Goal: Task Accomplishment & Management: Manage account settings

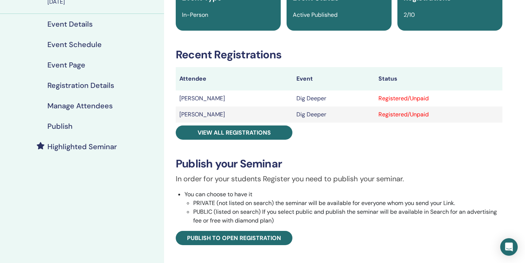
scroll to position [75, 0]
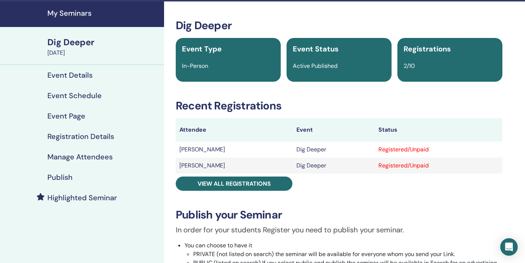
scroll to position [17, 0]
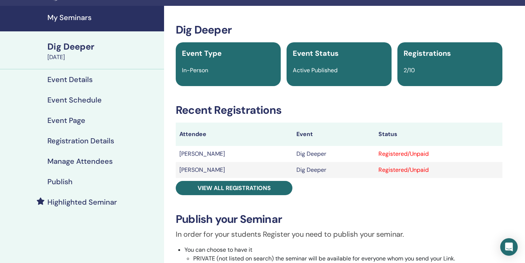
click at [83, 46] on div "Dig Deeper" at bounding box center [103, 46] width 112 height 12
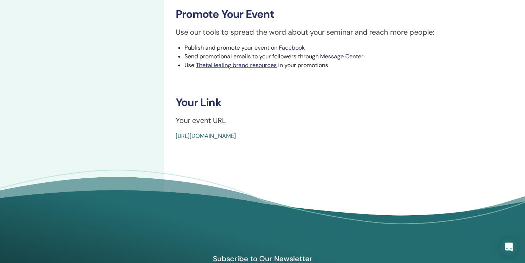
scroll to position [330, 0]
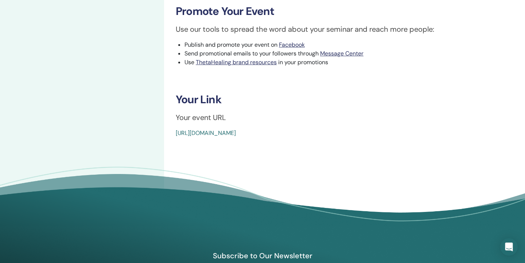
drag, startPoint x: 338, startPoint y: 133, endPoint x: 173, endPoint y: 131, distance: 165.0
copy link "[URL][DOMAIN_NAME]"
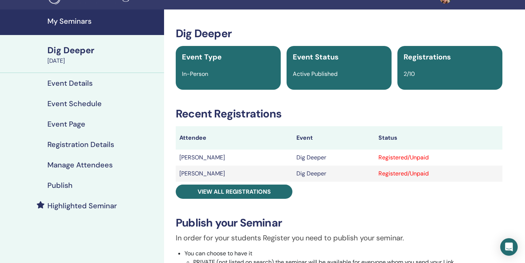
scroll to position [15, 0]
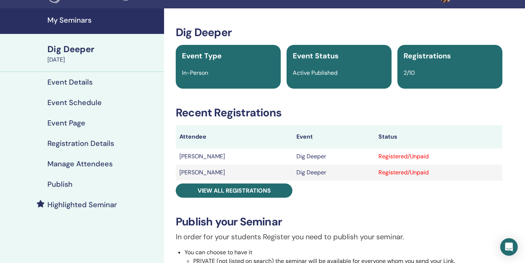
click at [97, 165] on h4 "Manage Attendees" at bounding box center [79, 163] width 65 height 9
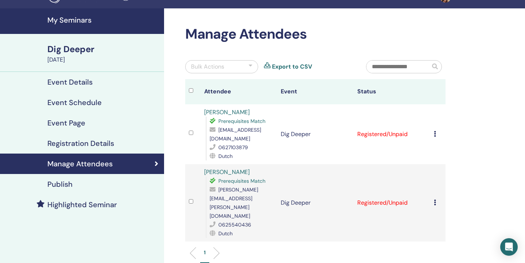
click at [434, 131] on icon at bounding box center [435, 134] width 2 height 6
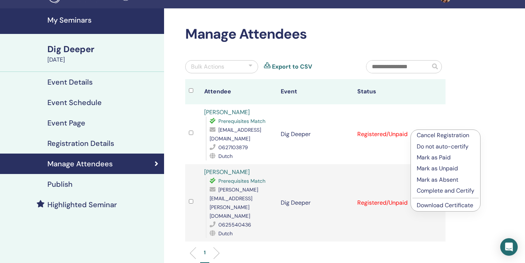
click at [440, 204] on link "Download Certificate" at bounding box center [444, 205] width 56 height 8
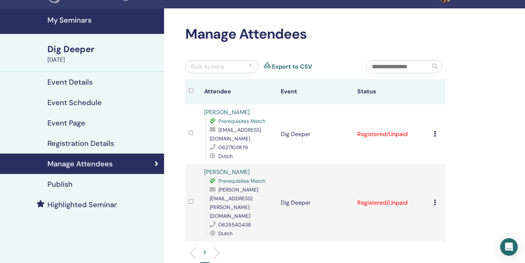
click at [435, 199] on icon at bounding box center [435, 202] width 2 height 6
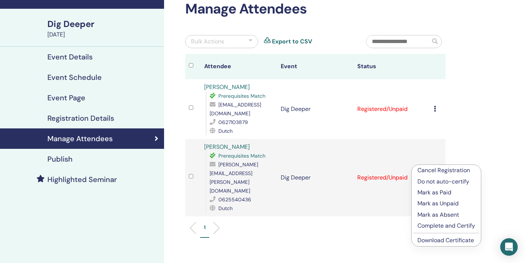
scroll to position [46, 0]
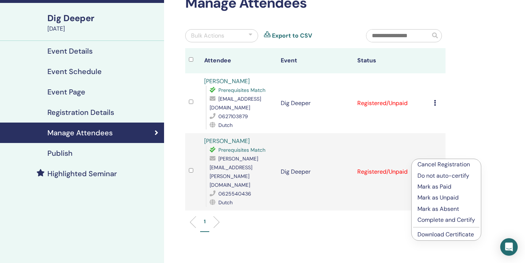
click at [438, 234] on link "Download Certificate" at bounding box center [445, 234] width 56 height 8
